Goal: Task Accomplishment & Management: Use online tool/utility

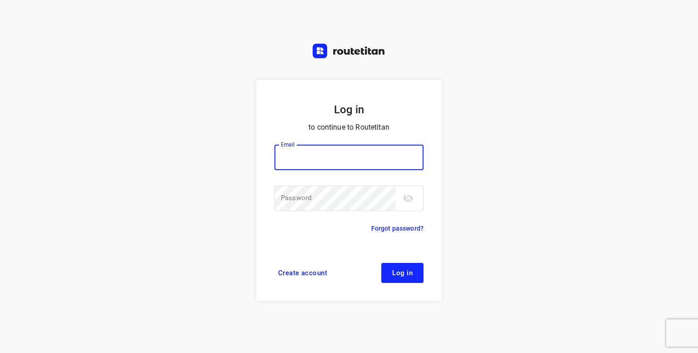
drag, startPoint x: 0, startPoint y: 0, endPoint x: 325, endPoint y: 159, distance: 361.7
click at [325, 159] on input "email" at bounding box center [348, 156] width 149 height 25
type input "p.hilderson@telenet.be"
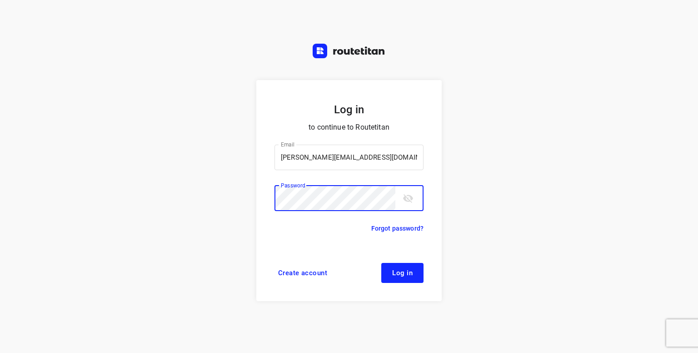
click at [381, 263] on button "Log in" at bounding box center [402, 273] width 42 height 20
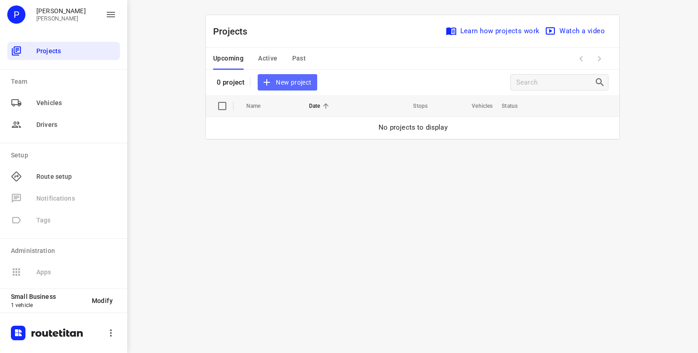
click at [286, 85] on span "New project" at bounding box center [287, 82] width 48 height 11
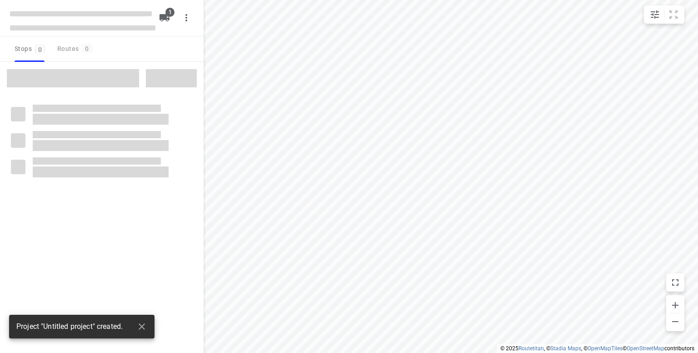
type input "distance"
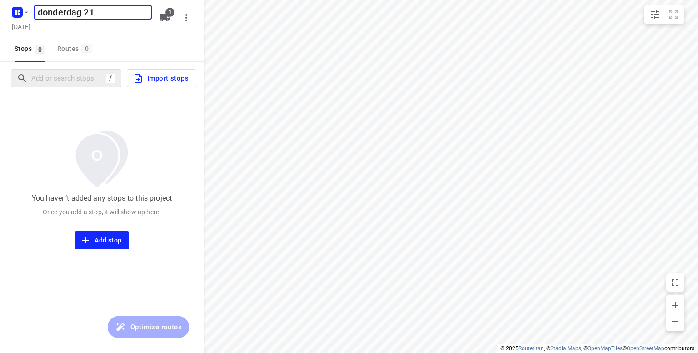
type input "donderdag 21"
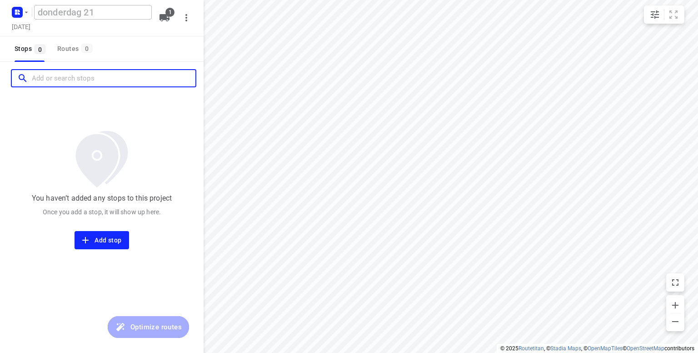
click at [60, 82] on input "Add or search stops" at bounding box center [114, 78] width 164 height 14
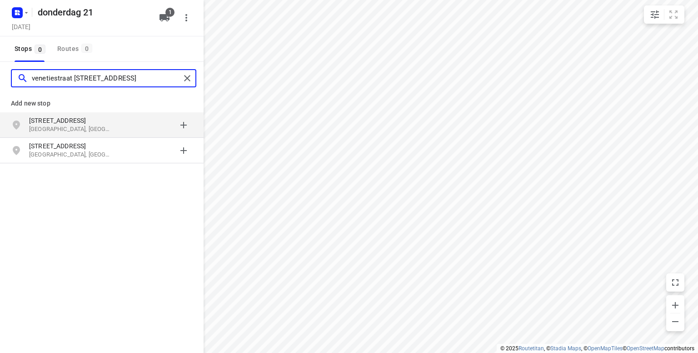
type input "venetiestraat [STREET_ADDRESS]"
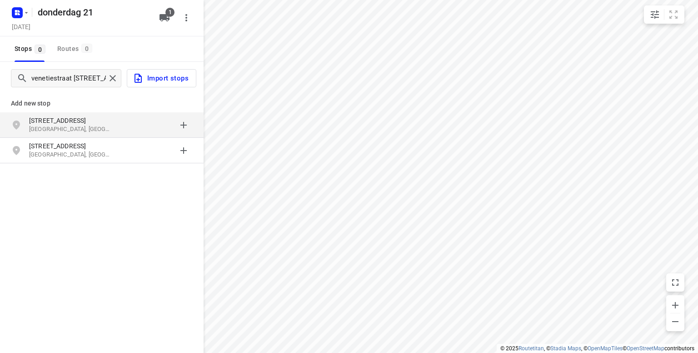
click at [47, 127] on p "[GEOGRAPHIC_DATA], [GEOGRAPHIC_DATA]" at bounding box center [71, 129] width 84 height 9
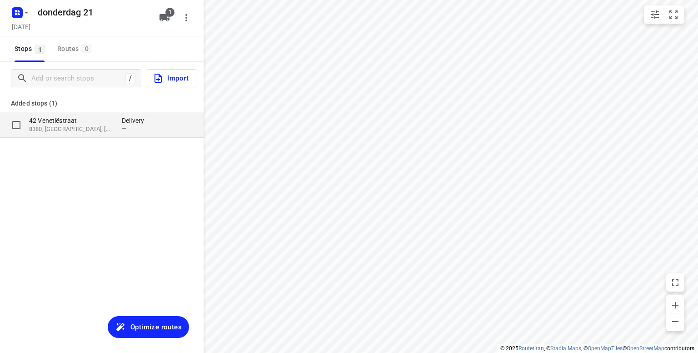
click at [69, 127] on p "8380, [GEOGRAPHIC_DATA], [GEOGRAPHIC_DATA]" at bounding box center [71, 129] width 84 height 9
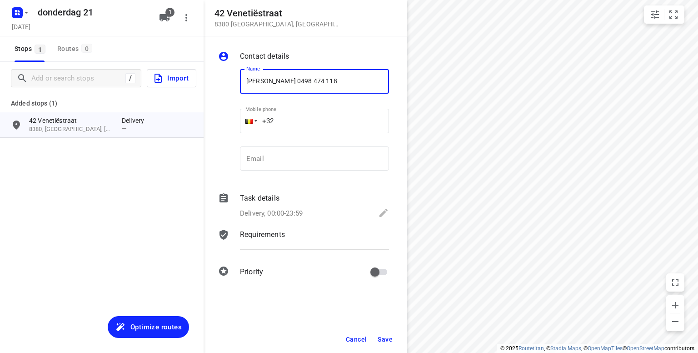
type input "[PERSON_NAME] 0498 474 118"
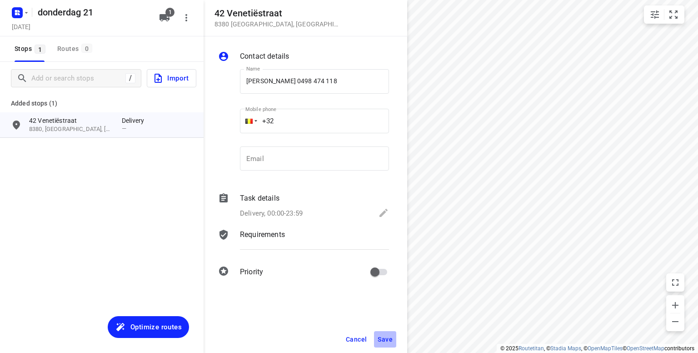
click at [382, 345] on button "Save" at bounding box center [385, 339] width 22 height 16
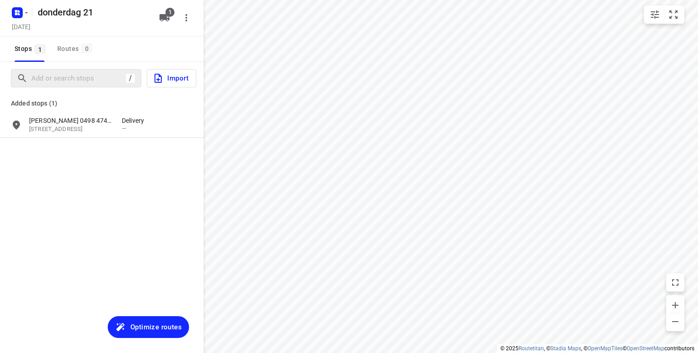
click at [61, 86] on div "/" at bounding box center [76, 78] width 130 height 18
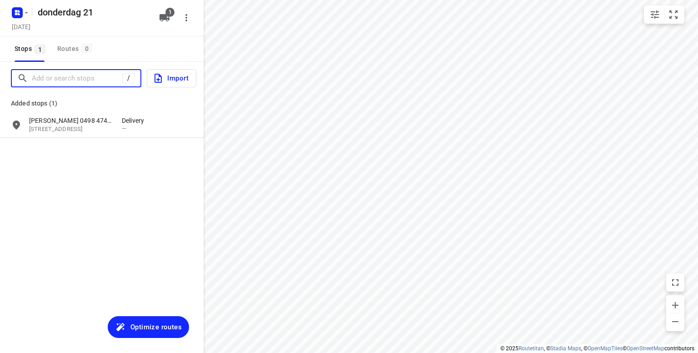
click at [49, 71] on input "Add or search stops" at bounding box center [77, 78] width 90 height 14
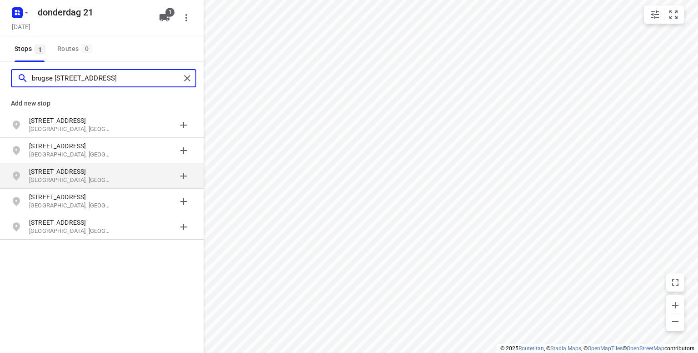
type input "brugse [STREET_ADDRESS]"
click at [45, 178] on p "[GEOGRAPHIC_DATA], [GEOGRAPHIC_DATA]" at bounding box center [71, 180] width 84 height 9
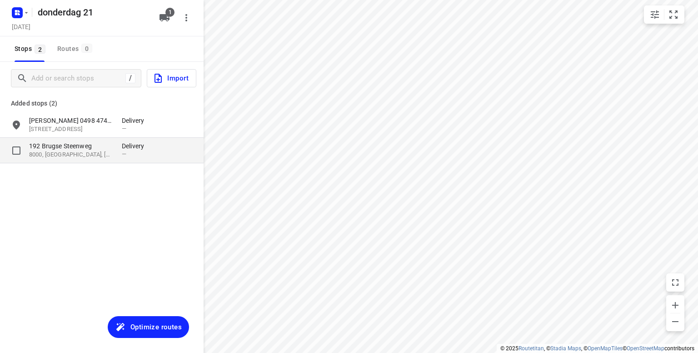
click at [68, 152] on p "8000, [GEOGRAPHIC_DATA], [GEOGRAPHIC_DATA]" at bounding box center [71, 154] width 84 height 9
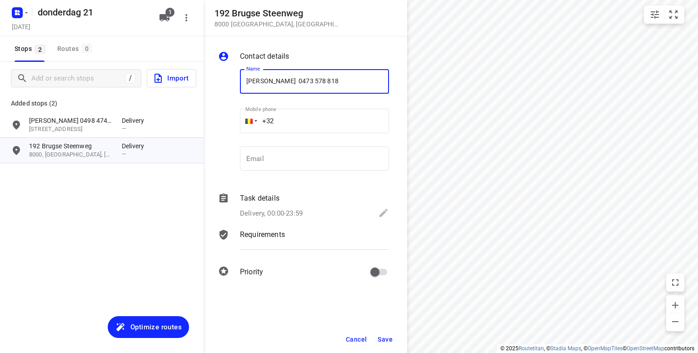
type input "[PERSON_NAME] 0473 578 818"
click at [385, 339] on span "Save" at bounding box center [385, 338] width 15 height 7
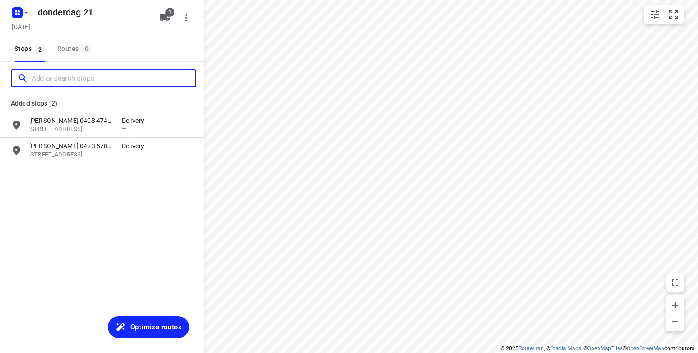
click at [35, 79] on input "Add or search stops" at bounding box center [114, 78] width 164 height 14
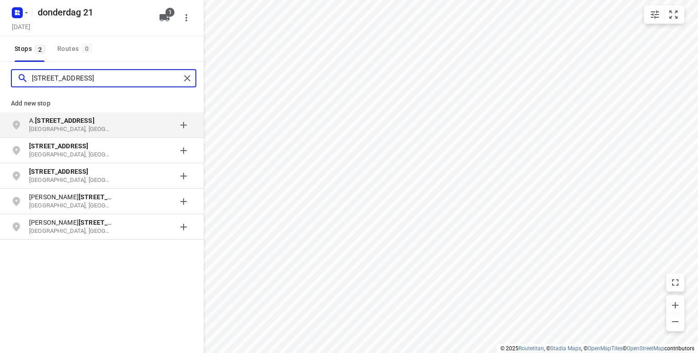
click at [113, 79] on input "[STREET_ADDRESS]" at bounding box center [106, 78] width 149 height 14
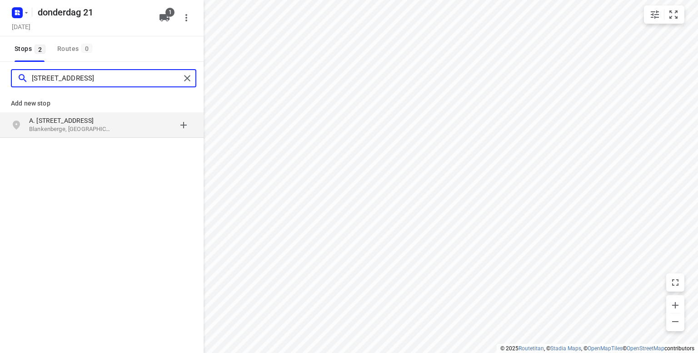
type input "[STREET_ADDRESS]"
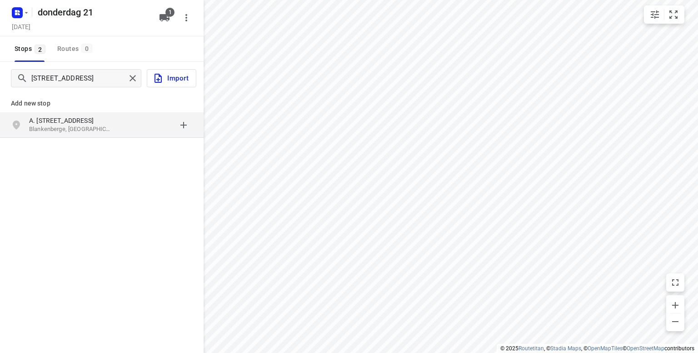
click at [65, 126] on p "Blankenberge, [GEOGRAPHIC_DATA]" at bounding box center [71, 129] width 84 height 9
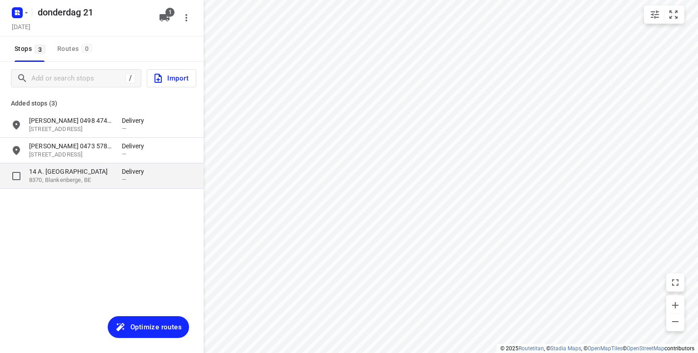
click at [92, 171] on p "14 A. [GEOGRAPHIC_DATA]" at bounding box center [71, 171] width 84 height 9
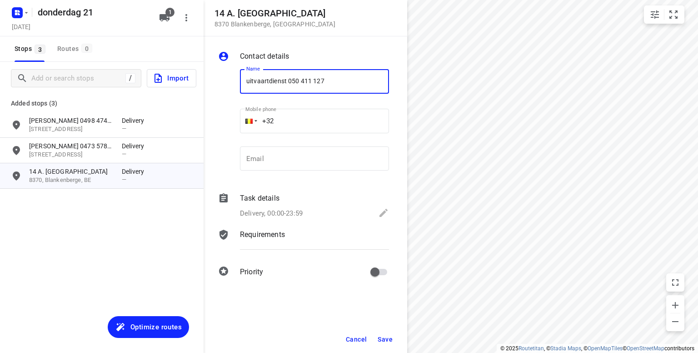
type input "uitvaartdienst 050 411 127"
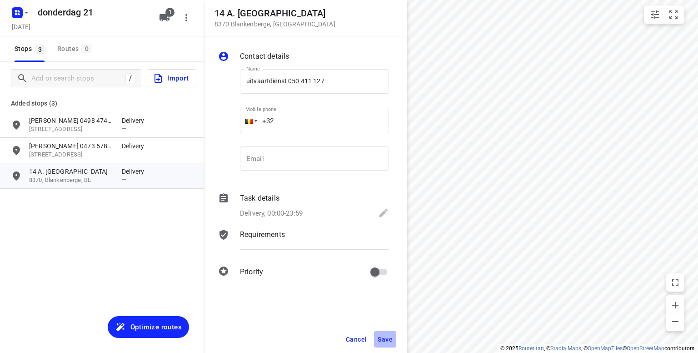
click at [392, 340] on span "Save" at bounding box center [385, 338] width 15 height 7
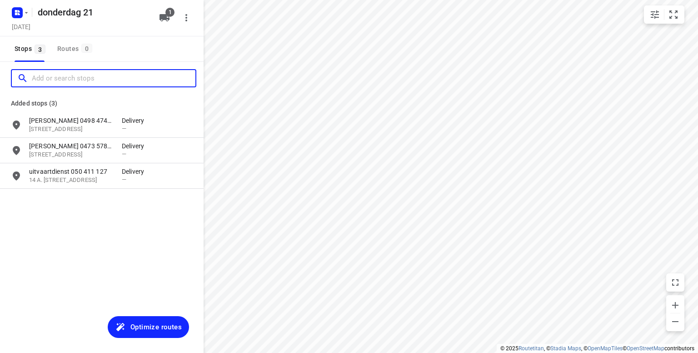
click at [93, 77] on input "Add or search stops" at bounding box center [114, 78] width 164 height 14
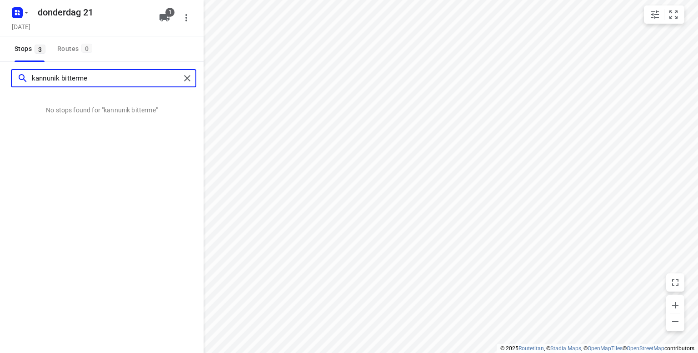
click at [62, 78] on input "kannunik bitterme" at bounding box center [106, 78] width 149 height 14
drag, startPoint x: 105, startPoint y: 84, endPoint x: 0, endPoint y: 80, distance: 104.6
click at [0, 80] on div "kannuniek bitterme" at bounding box center [102, 78] width 204 height 33
paste input "unnik bittremieuxlaan"
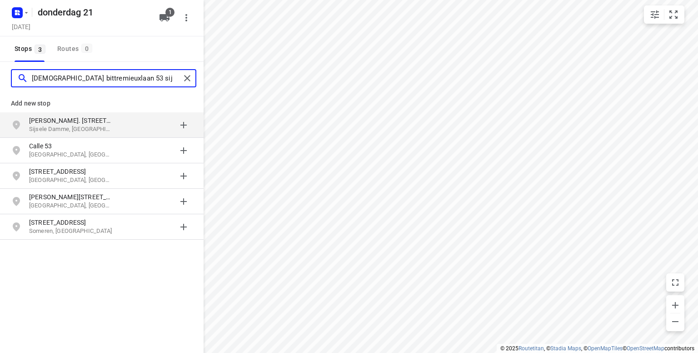
type input "[DEMOGRAPHIC_DATA] bittremieuxlaan 53 sij"
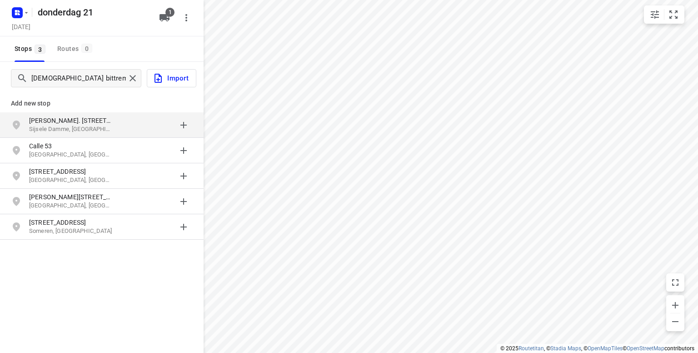
click at [45, 121] on p "[PERSON_NAME]. [STREET_ADDRESS]" at bounding box center [71, 120] width 84 height 9
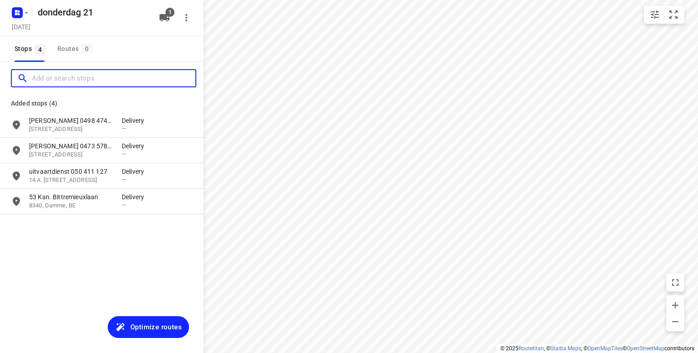
click at [59, 81] on input "Add or search stops" at bounding box center [114, 78] width 164 height 14
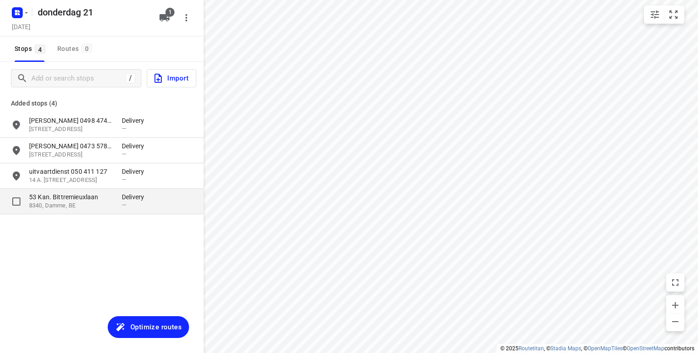
click at [60, 202] on p "8340, Damme, BE" at bounding box center [71, 205] width 84 height 9
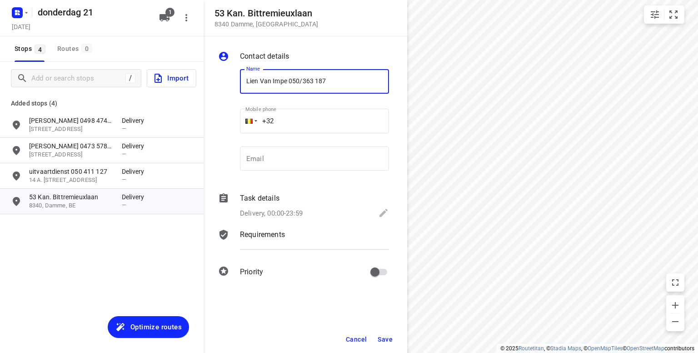
type input "Lien Van Impe 050/363 187"
click at [384, 338] on span "Save" at bounding box center [385, 338] width 15 height 7
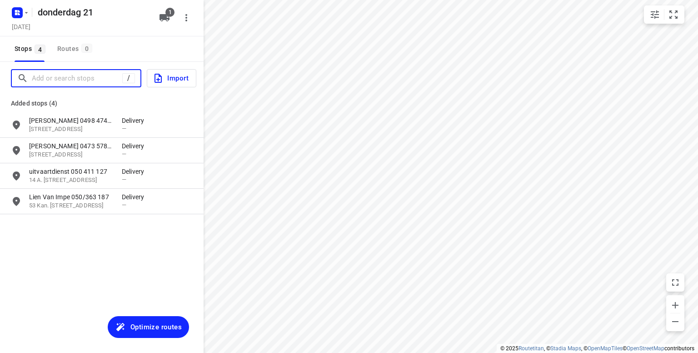
click at [49, 78] on input "Add or search stops" at bounding box center [77, 78] width 90 height 14
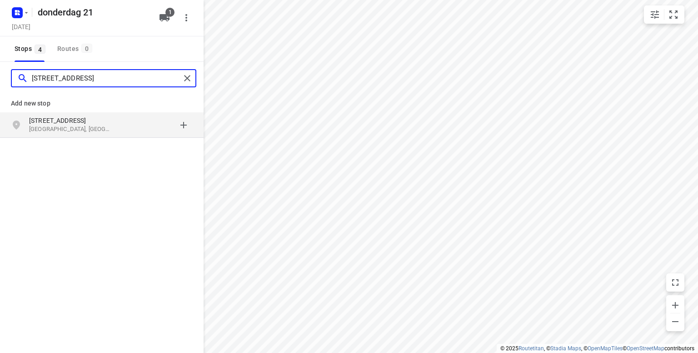
type input "[STREET_ADDRESS]"
click at [46, 121] on p "[STREET_ADDRESS]" at bounding box center [71, 120] width 84 height 9
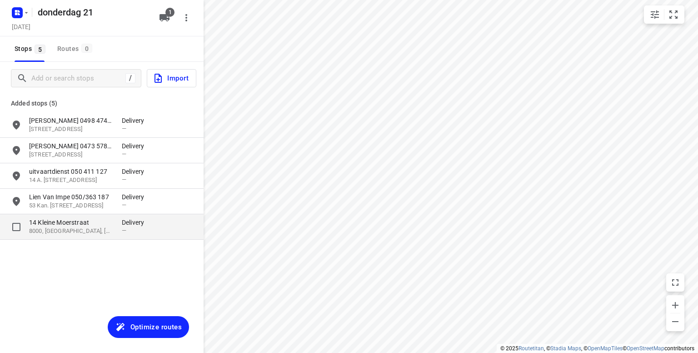
click at [82, 222] on p "14 Kleine Moerstraat" at bounding box center [71, 222] width 84 height 9
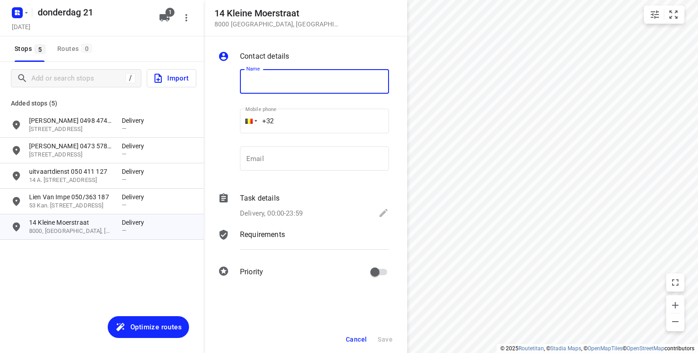
click at [274, 76] on input "text" at bounding box center [314, 81] width 149 height 25
type input "[PERSON_NAME]"
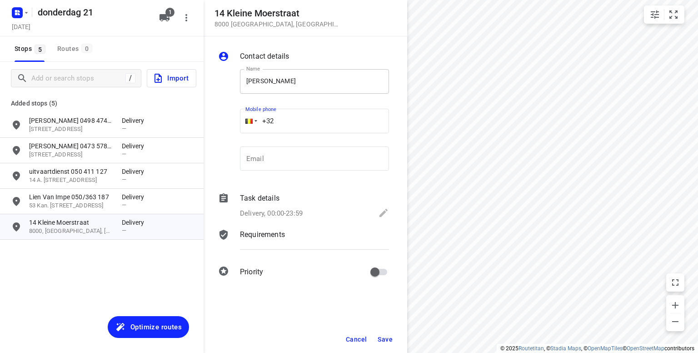
type input "+32"
click at [276, 86] on input "[PERSON_NAME]" at bounding box center [314, 81] width 149 height 25
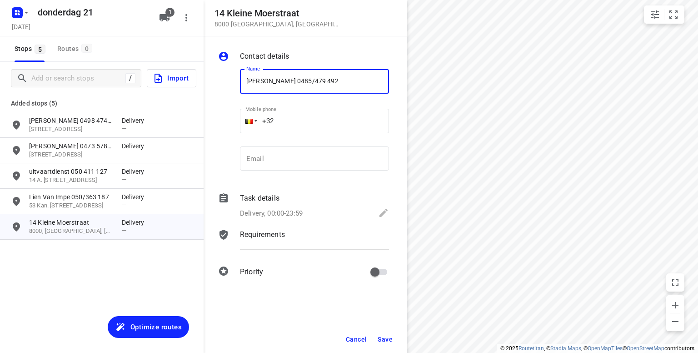
type input "[PERSON_NAME] 0485/479 492"
click at [383, 336] on span "Save" at bounding box center [385, 338] width 15 height 7
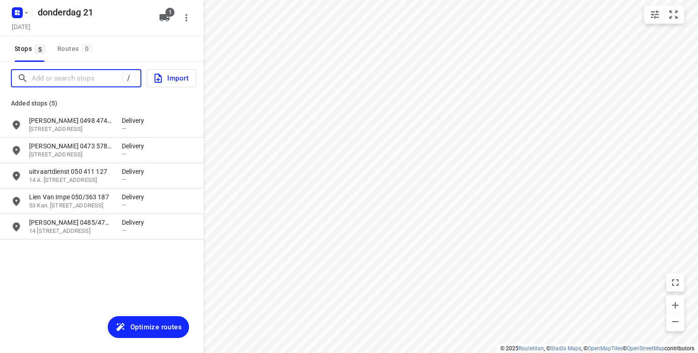
click at [48, 77] on input "Add or search stops" at bounding box center [77, 78] width 90 height 14
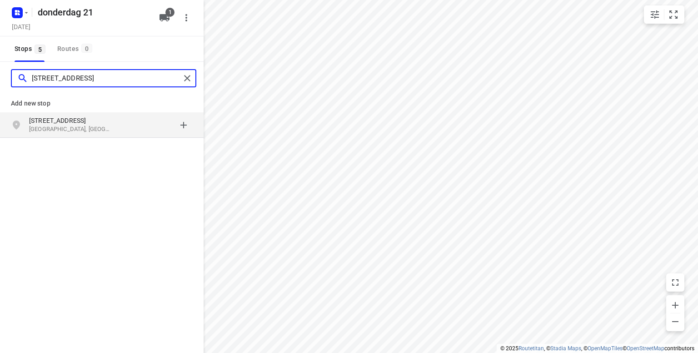
type input "[STREET_ADDRESS]"
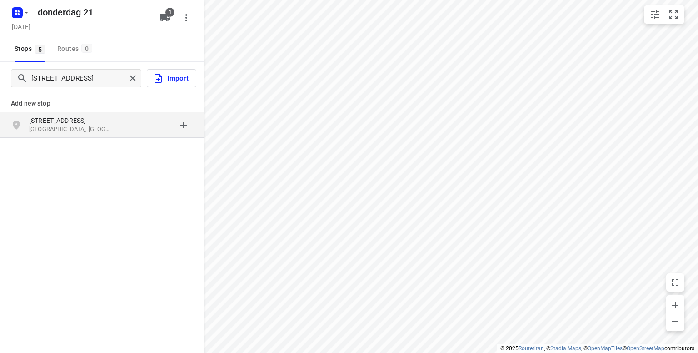
click at [45, 124] on p "[STREET_ADDRESS]" at bounding box center [71, 120] width 84 height 9
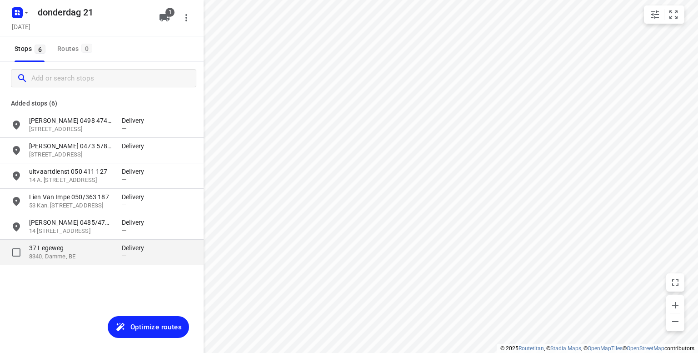
click at [83, 257] on p "8340, Damme, BE" at bounding box center [71, 256] width 84 height 9
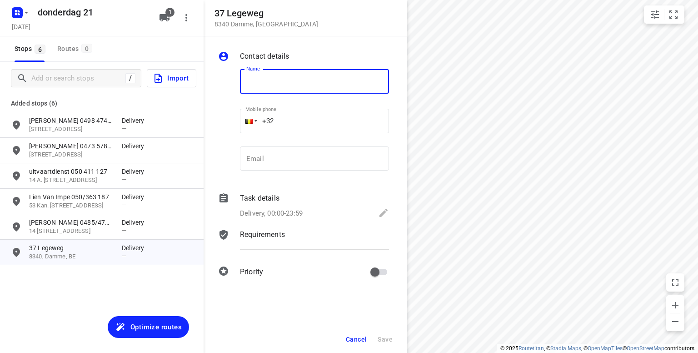
click at [272, 82] on input "text" at bounding box center [314, 81] width 149 height 25
type input "Marleen & [PERSON_NAME] 0475/864 749"
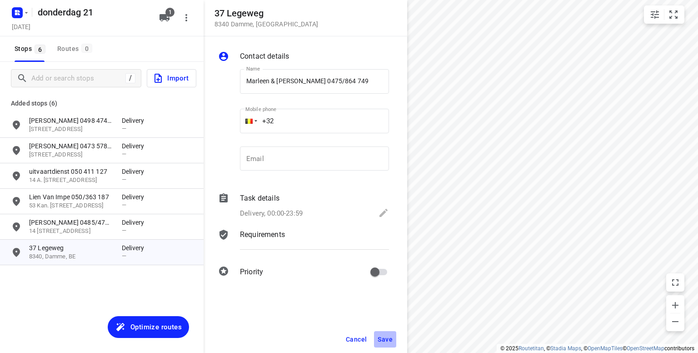
click at [383, 341] on span "Save" at bounding box center [385, 338] width 15 height 7
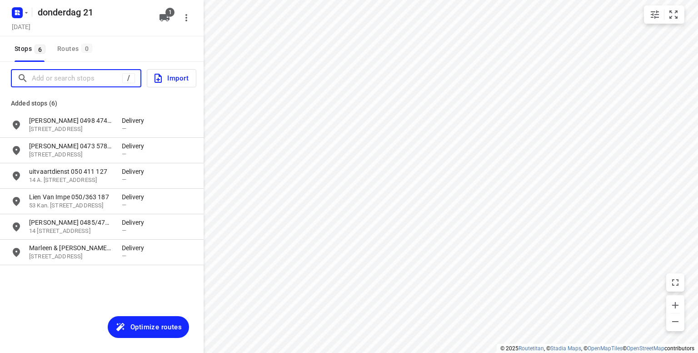
click at [65, 79] on input "Add or search stops" at bounding box center [77, 78] width 90 height 14
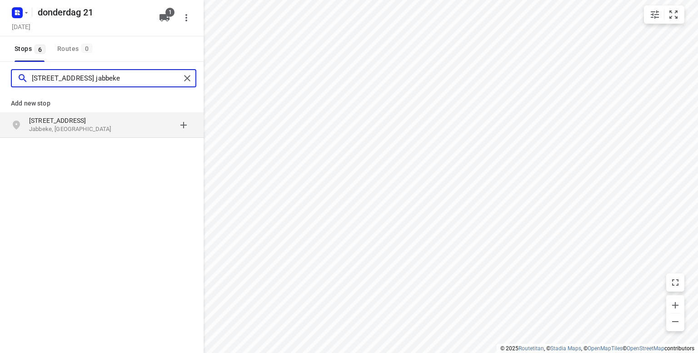
type input "[STREET_ADDRESS] jabbeke"
click at [45, 124] on p "[STREET_ADDRESS]" at bounding box center [71, 120] width 84 height 9
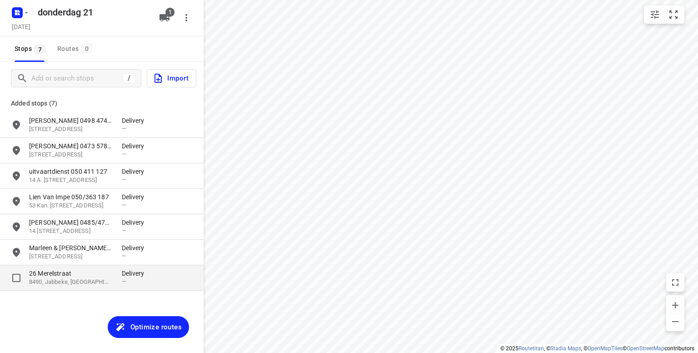
click at [59, 270] on p "26 Merelstraat" at bounding box center [71, 273] width 84 height 9
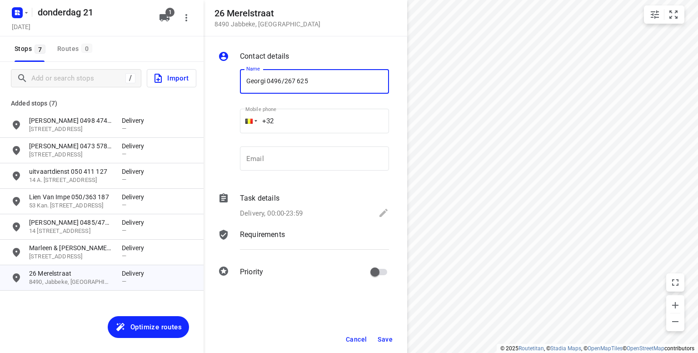
type input "Georgi 0496/267 625"
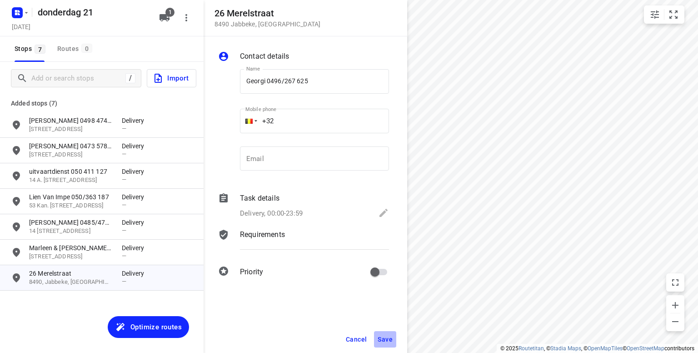
click at [386, 339] on span "Save" at bounding box center [385, 338] width 15 height 7
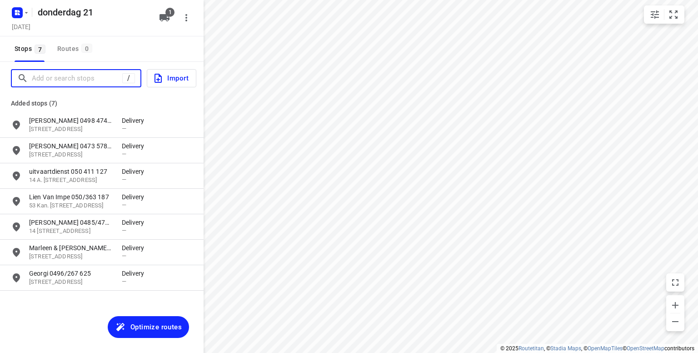
click at [47, 75] on input "Add or search stops" at bounding box center [77, 78] width 90 height 14
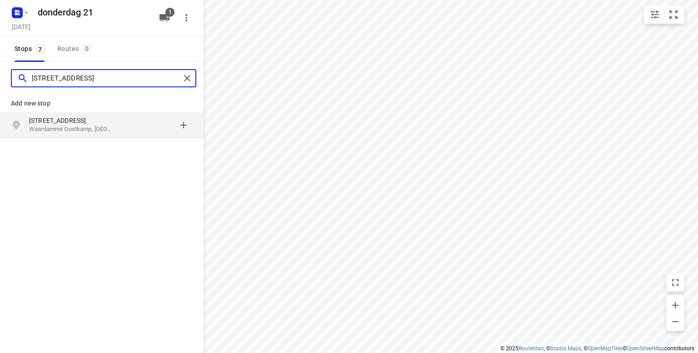
type input "[STREET_ADDRESS]"
click at [33, 131] on p "Waardamme Oostkamp, [GEOGRAPHIC_DATA]" at bounding box center [71, 129] width 84 height 9
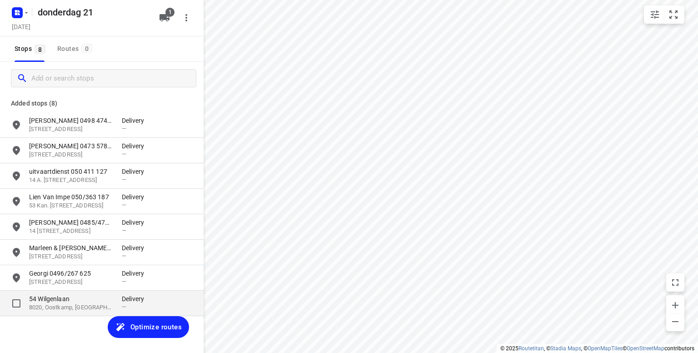
click at [45, 304] on p "8020, Oostkamp, [GEOGRAPHIC_DATA]" at bounding box center [71, 307] width 84 height 9
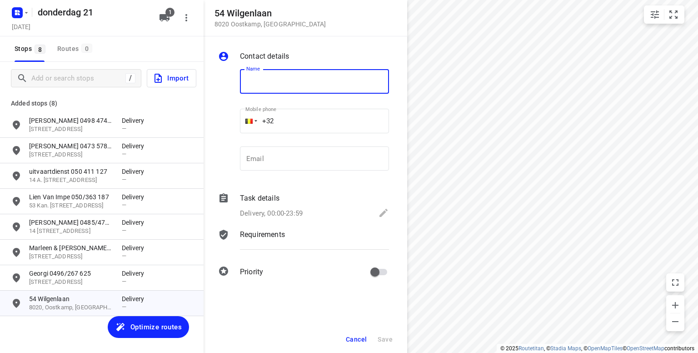
click at [259, 84] on input "text" at bounding box center [314, 81] width 149 height 25
type input "[PERSON_NAME] 050/279 270"
click at [383, 339] on span "Save" at bounding box center [385, 338] width 15 height 7
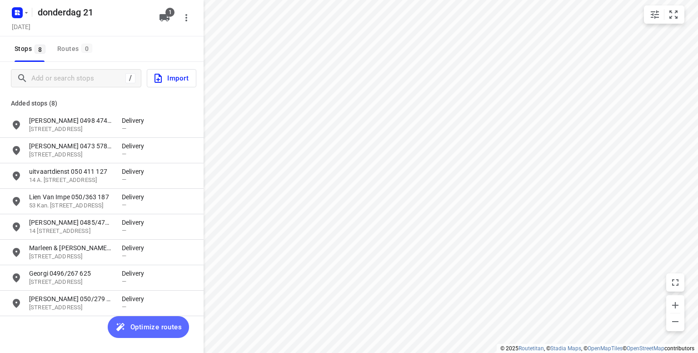
click at [144, 319] on button "Optimize routes" at bounding box center [148, 327] width 81 height 22
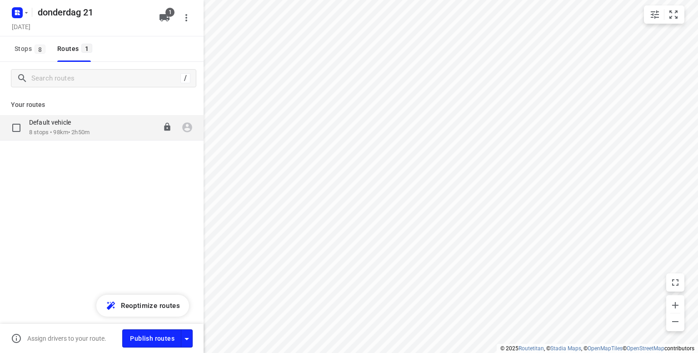
click at [54, 125] on p "Default vehicle" at bounding box center [52, 122] width 47 height 8
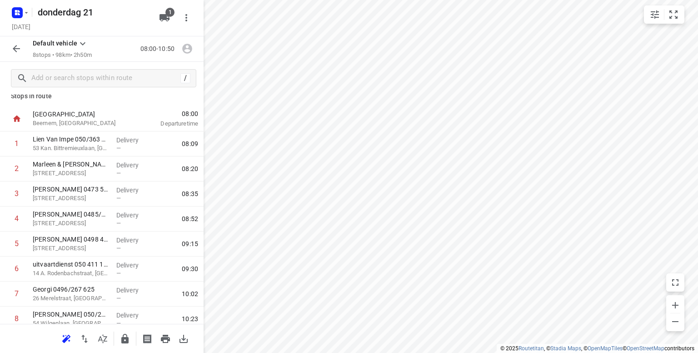
scroll to position [9, 0]
drag, startPoint x: 51, startPoint y: 248, endPoint x: 51, endPoint y: 219, distance: 29.1
click at [51, 219] on div "1 Lien Van Impe 050/363 187 53 Kan. Bittremieuxlaan, Damme Delivery — 08:09 2 M…" at bounding box center [102, 231] width 204 height 200
drag, startPoint x: 44, startPoint y: 273, endPoint x: 45, endPoint y: 244, distance: 29.5
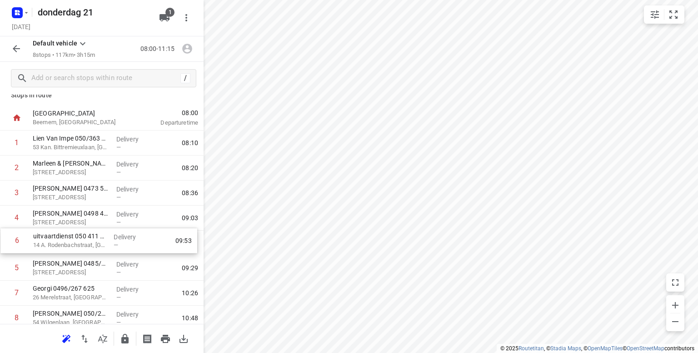
click at [45, 244] on div "1 Lien Van Impe 050/363 187 53 Kan. Bittremieuxlaan, Damme Delivery — 08:10 2 M…" at bounding box center [102, 230] width 204 height 200
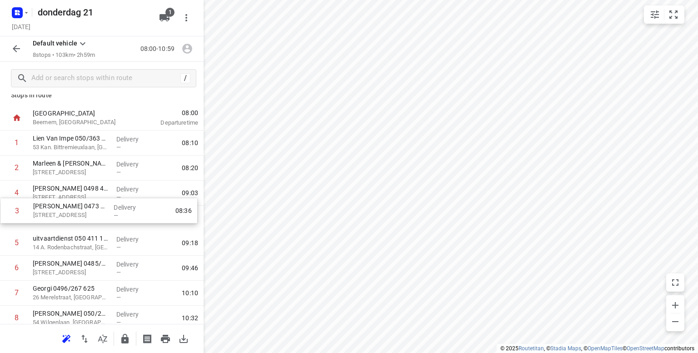
scroll to position [41, 0]
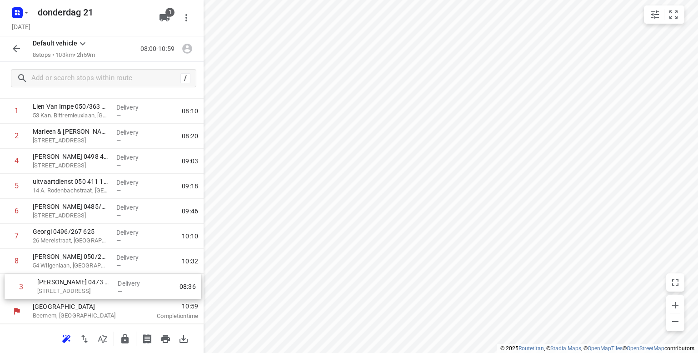
drag, startPoint x: 59, startPoint y: 198, endPoint x: 63, endPoint y: 296, distance: 97.8
click at [63, 296] on div "1 Lien Van Impe 050/363 187 53 Kan. Bittremieuxlaan, Damme Delivery — 08:10 2 M…" at bounding box center [102, 199] width 204 height 200
click at [163, 340] on icon "button" at bounding box center [165, 338] width 9 height 8
click at [125, 340] on icon "button" at bounding box center [124, 338] width 7 height 10
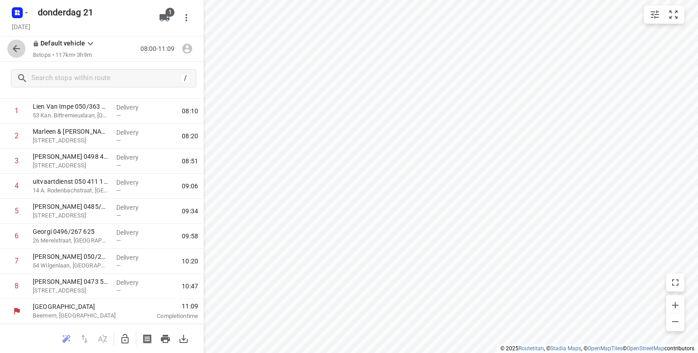
click at [10, 51] on button "button" at bounding box center [16, 49] width 18 height 18
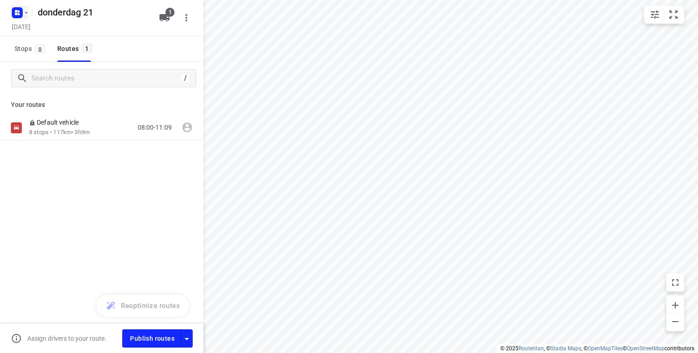
click at [27, 11] on icon "button" at bounding box center [26, 12] width 7 height 7
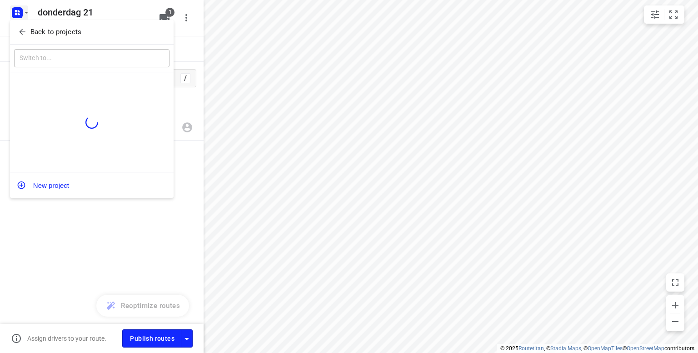
click at [32, 27] on p "Back to projects" at bounding box center [55, 32] width 51 height 10
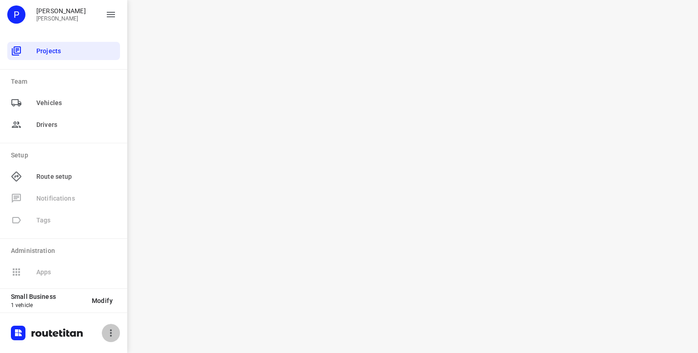
click at [113, 332] on icon "button" at bounding box center [110, 332] width 11 height 11
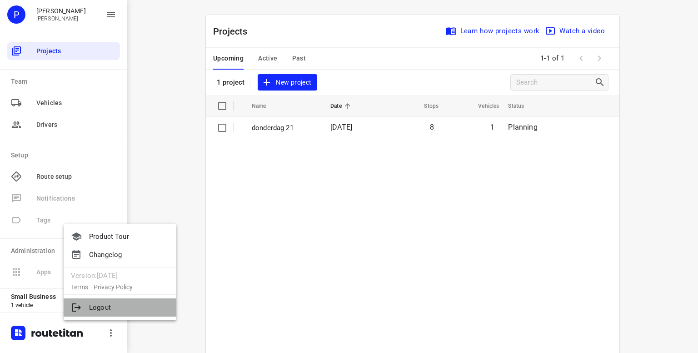
click at [101, 304] on li "Logout" at bounding box center [120, 307] width 113 height 18
